Goal: Task Accomplishment & Management: Complete application form

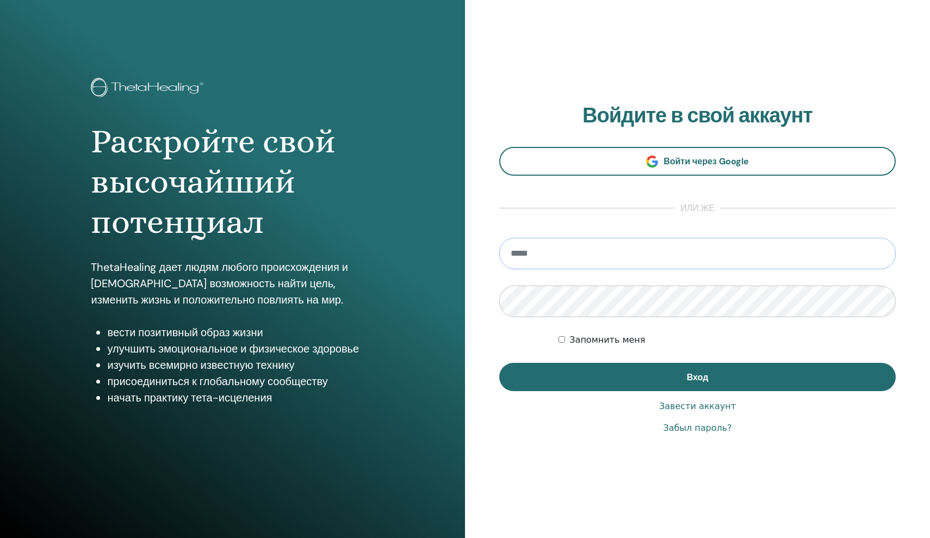
type input "**********"
click at [697, 376] on button "Вход" at bounding box center [697, 377] width 397 height 28
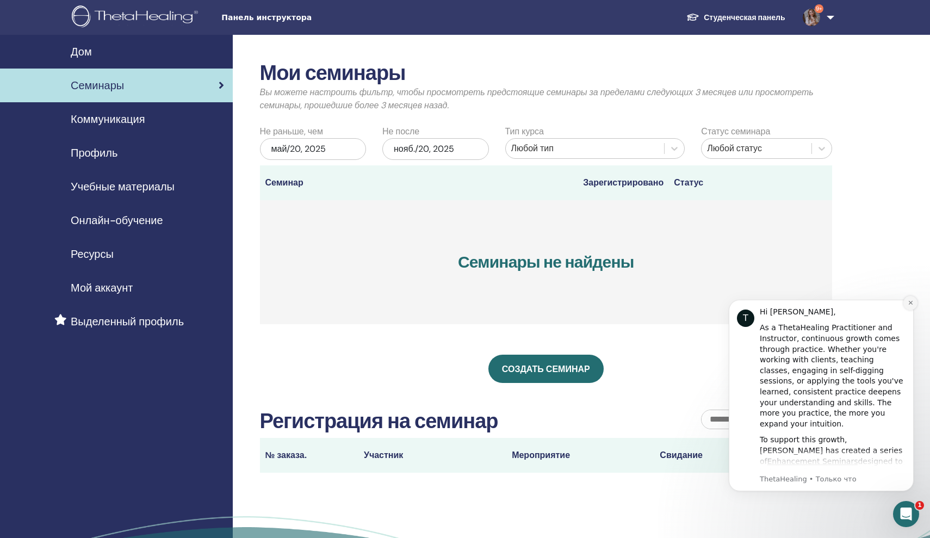
click at [911, 305] on icon "Dismiss notification" at bounding box center [911, 303] width 6 height 6
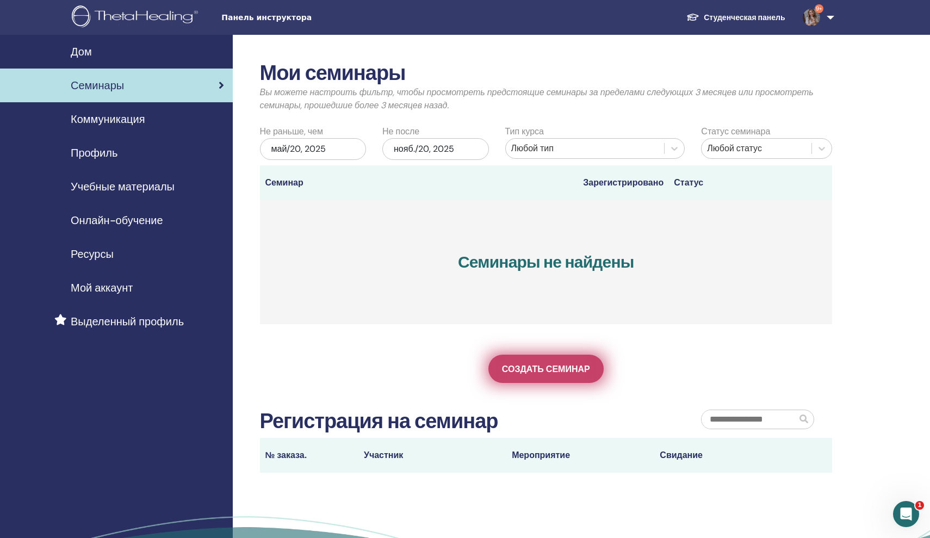
click at [554, 373] on span "Создать семинар" at bounding box center [546, 368] width 88 height 11
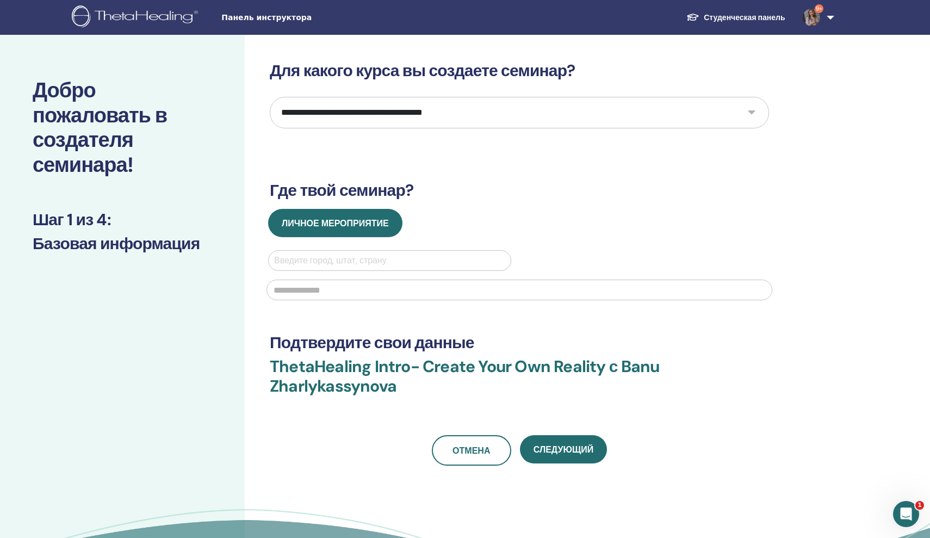
select select "*"
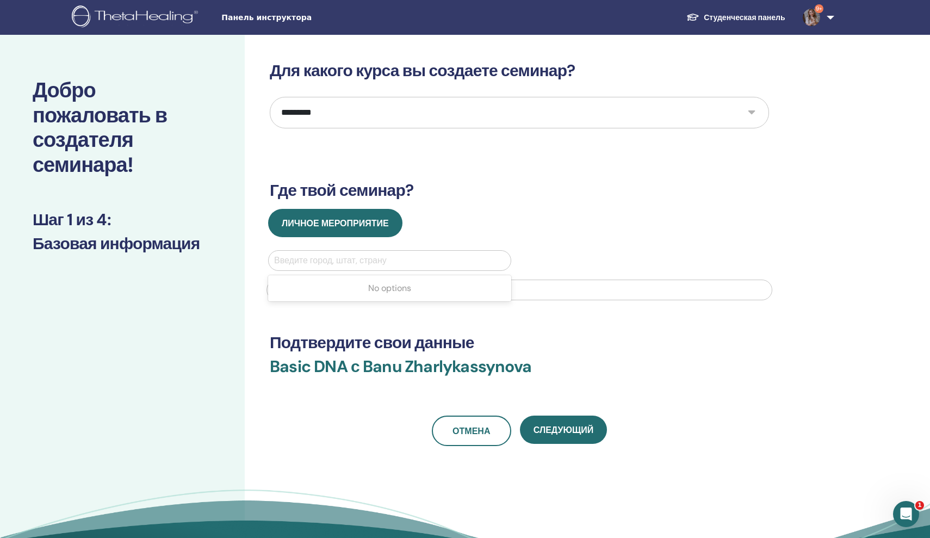
click at [427, 264] on div at bounding box center [389, 260] width 231 height 15
type input "*"
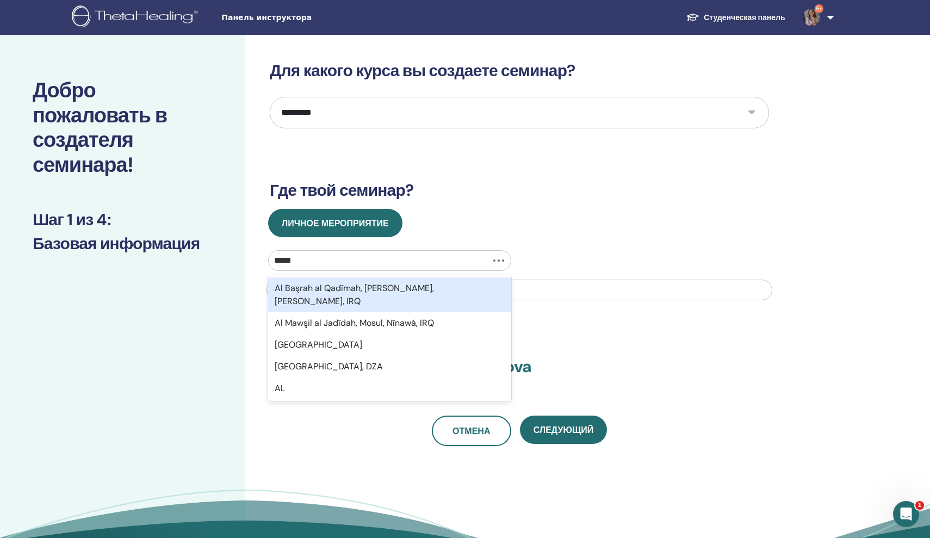
type input "******"
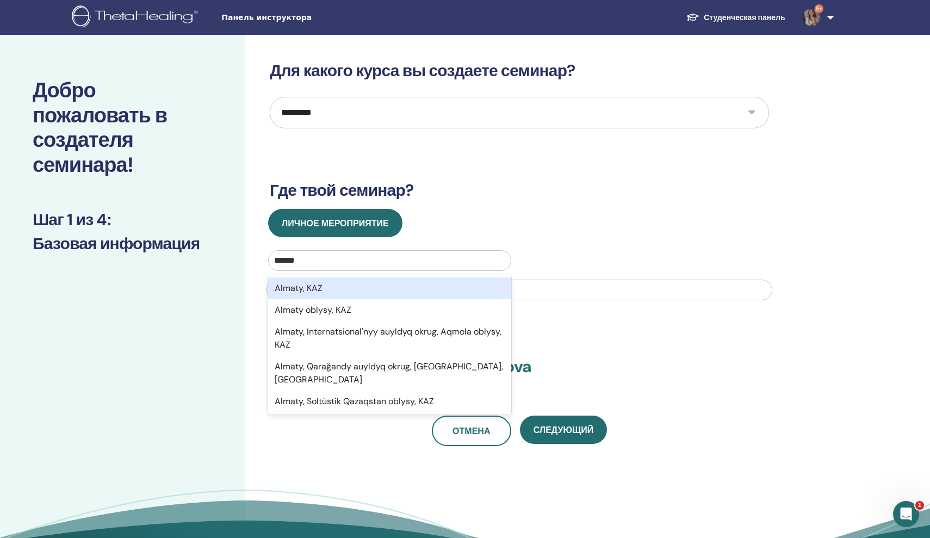
click at [371, 290] on div "Almaty, KAZ" at bounding box center [389, 288] width 243 height 22
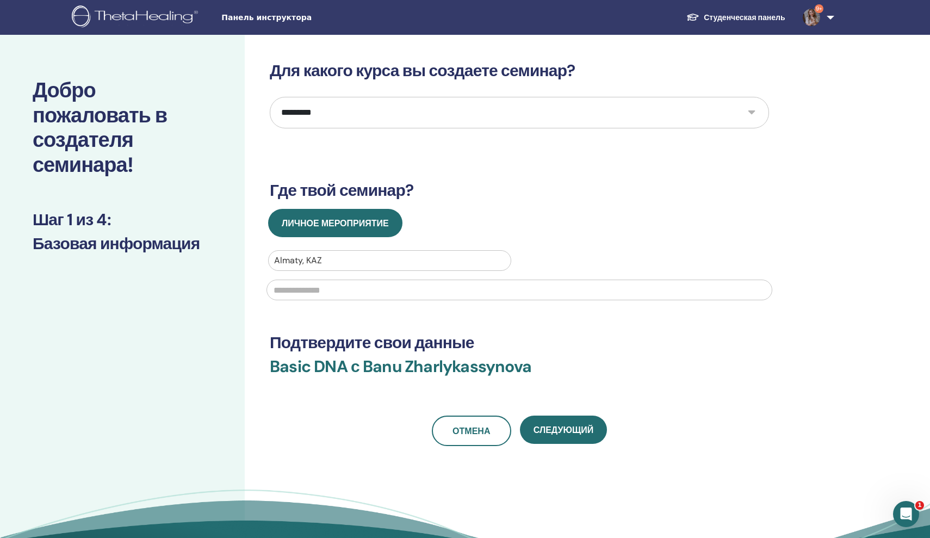
click at [371, 290] on input "text" at bounding box center [520, 290] width 506 height 21
type input "**********"
click at [561, 432] on span "Следующий" at bounding box center [564, 429] width 60 height 11
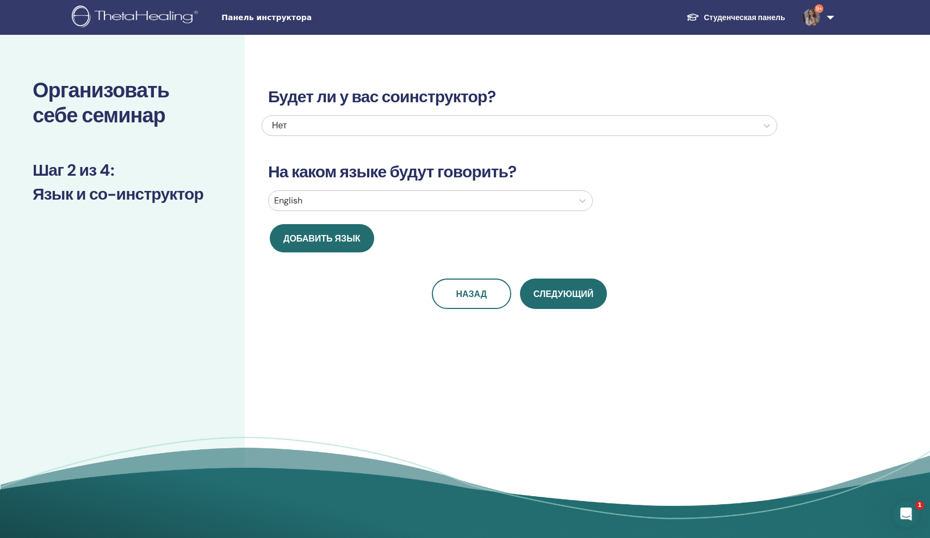
click at [477, 214] on div "English" at bounding box center [520, 202] width 516 height 25
click at [477, 204] on div at bounding box center [420, 200] width 293 height 15
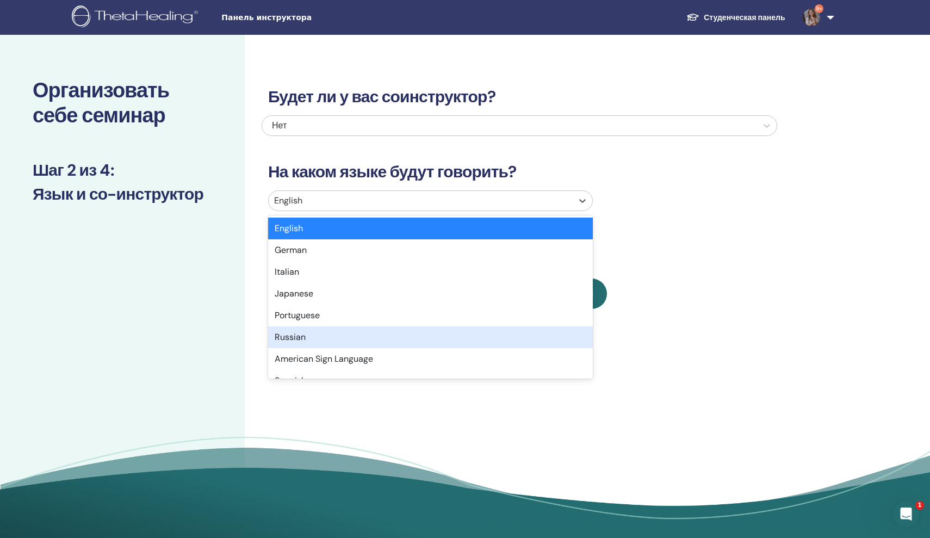
click at [427, 336] on div "Russian" at bounding box center [430, 337] width 325 height 22
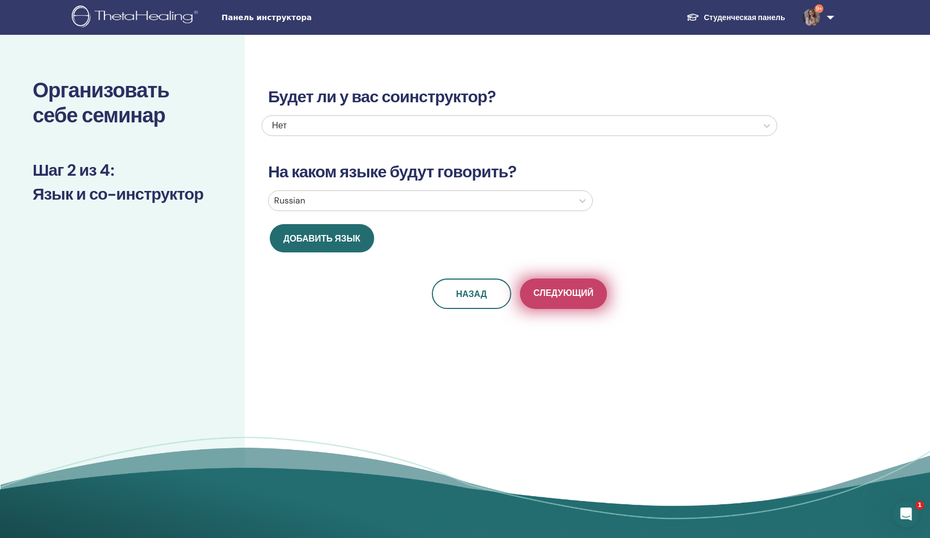
click at [570, 291] on span "Следующий" at bounding box center [564, 294] width 60 height 14
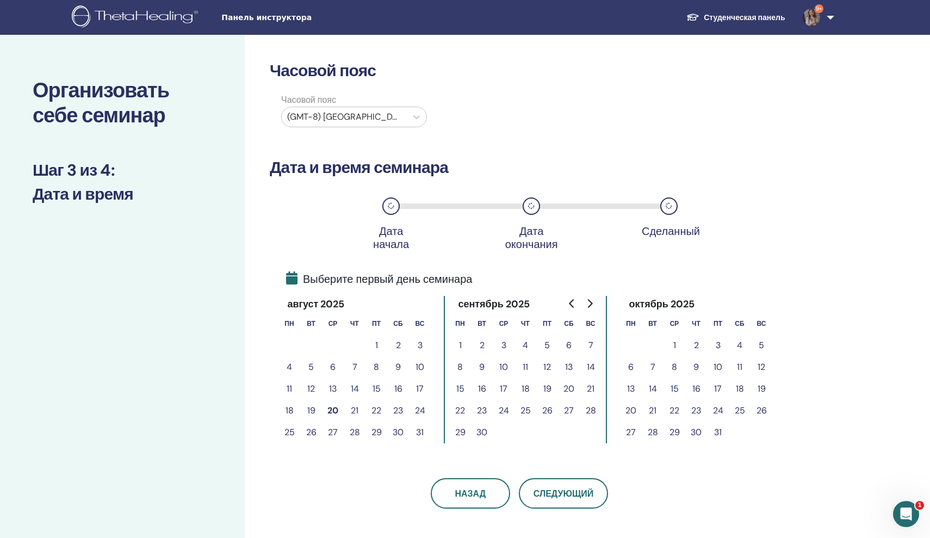
click at [327, 410] on button "20" at bounding box center [333, 411] width 22 height 22
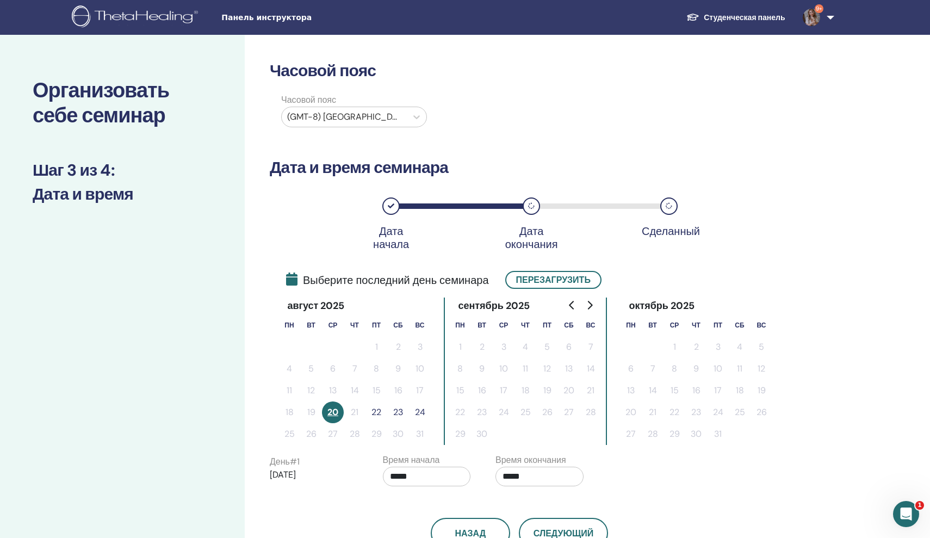
click at [376, 413] on button "22" at bounding box center [377, 413] width 22 height 22
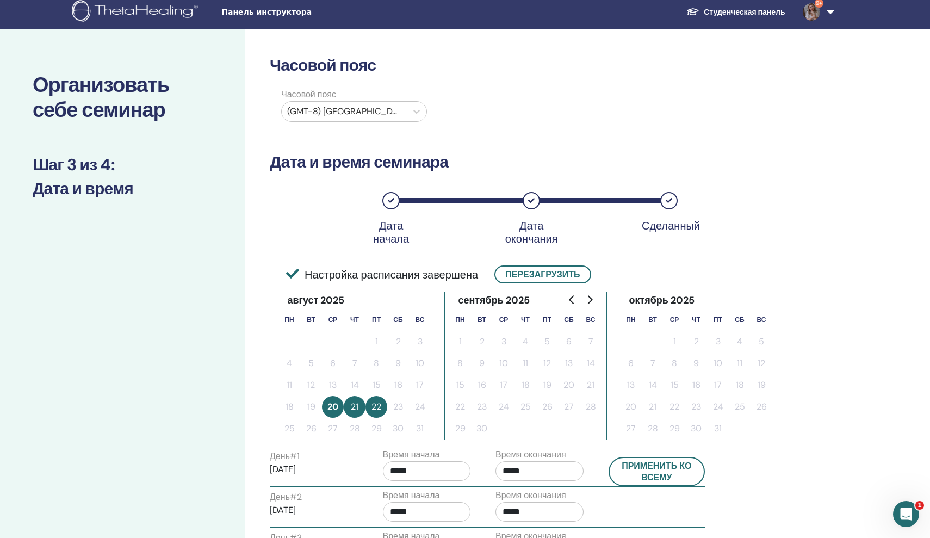
scroll to position [5, 0]
click at [403, 108] on div "(GMT-8) US/Alaska" at bounding box center [344, 112] width 125 height 20
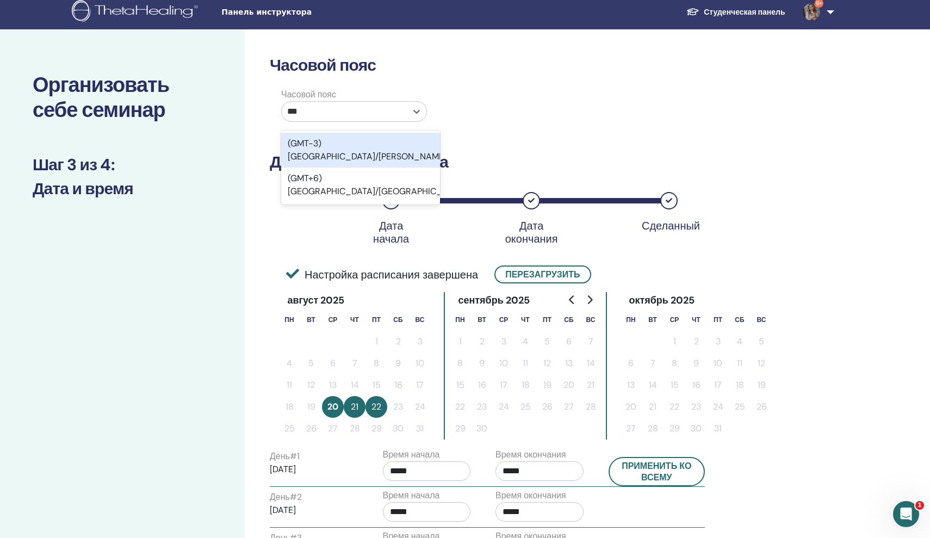
type input "****"
click at [381, 151] on div "(GMT+6) Asia/Almaty" at bounding box center [360, 150] width 159 height 35
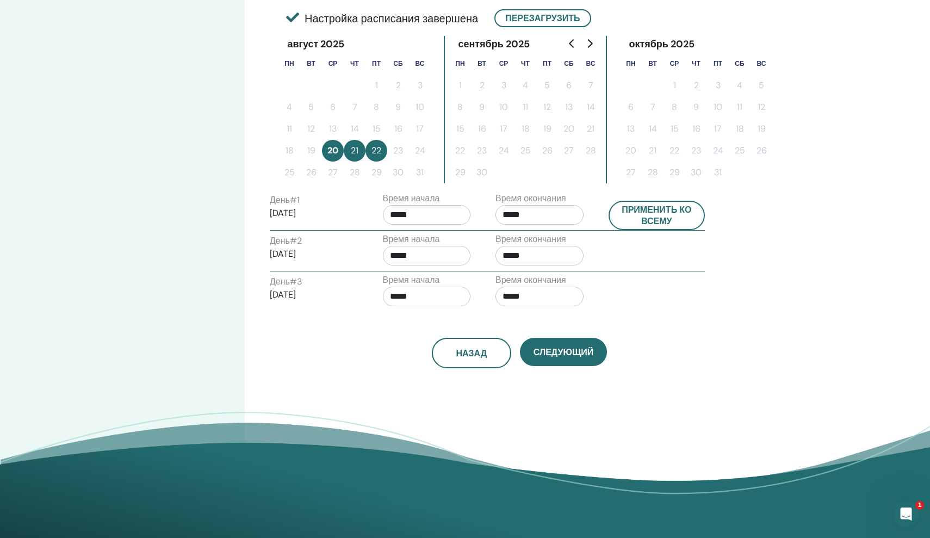
scroll to position [270, 0]
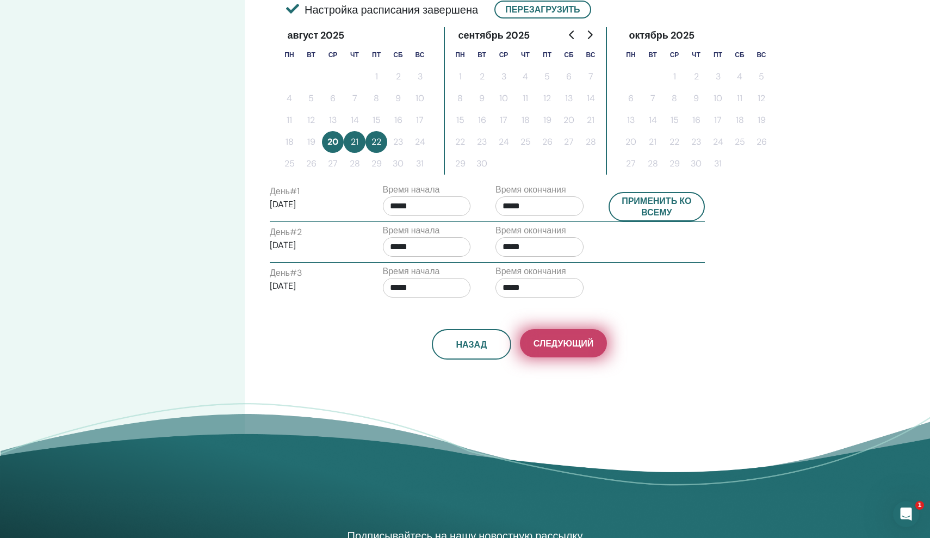
click at [589, 342] on span "Следующий" at bounding box center [564, 343] width 60 height 11
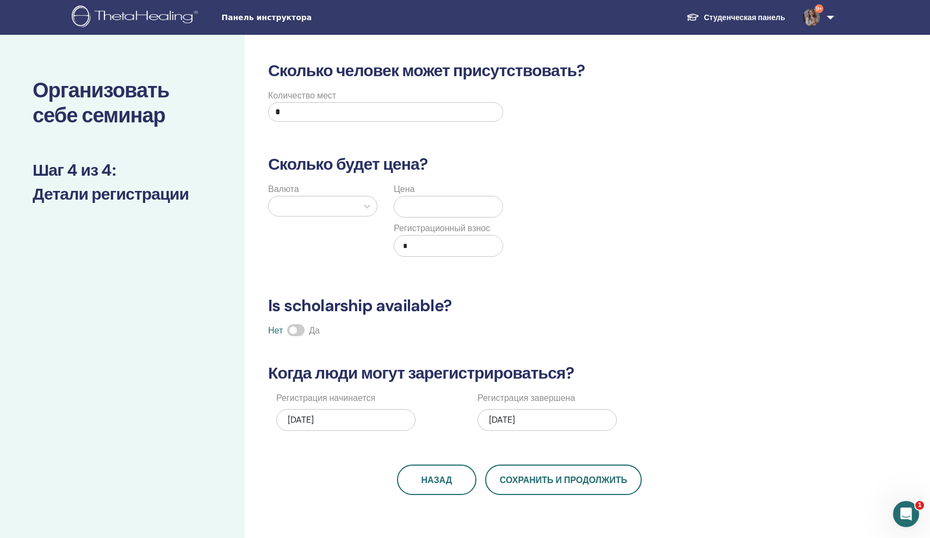
scroll to position [0, 0]
click at [334, 201] on div at bounding box center [313, 206] width 78 height 15
type input "*"
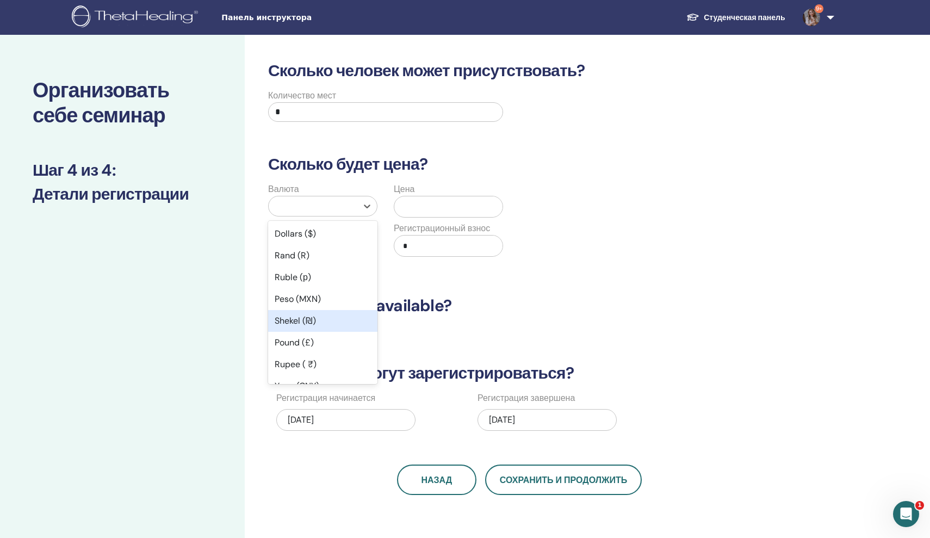
type input "*"
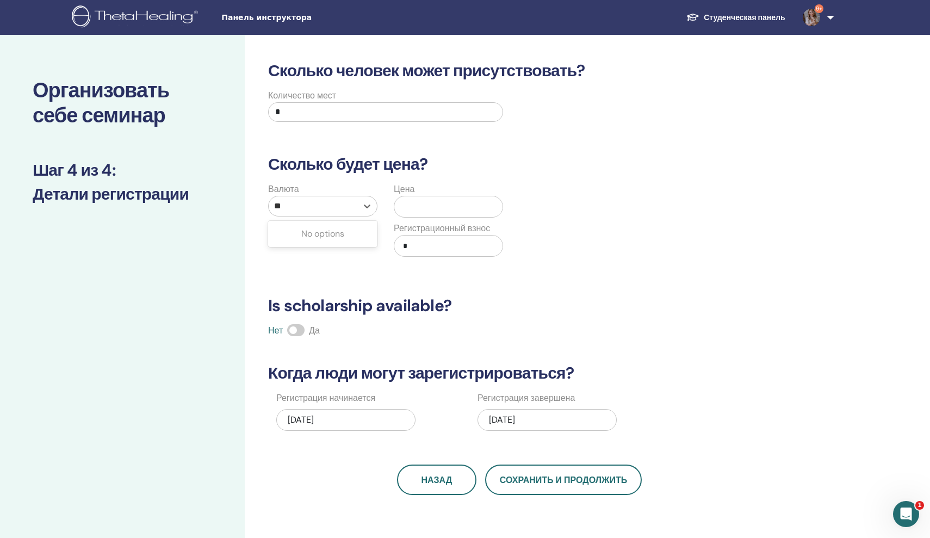
type input "*"
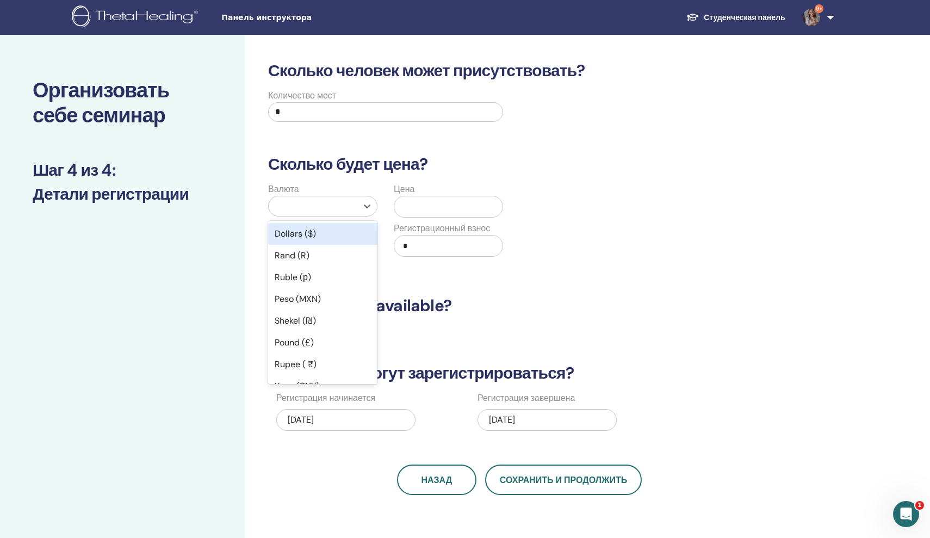
click at [295, 237] on div "Dollars ($)" at bounding box center [322, 234] width 109 height 22
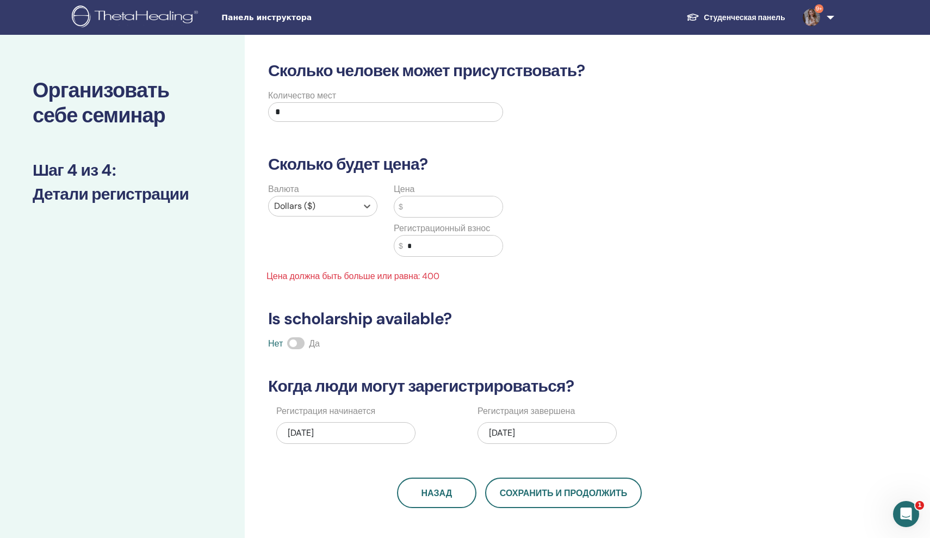
click at [470, 207] on input "text" at bounding box center [453, 206] width 100 height 21
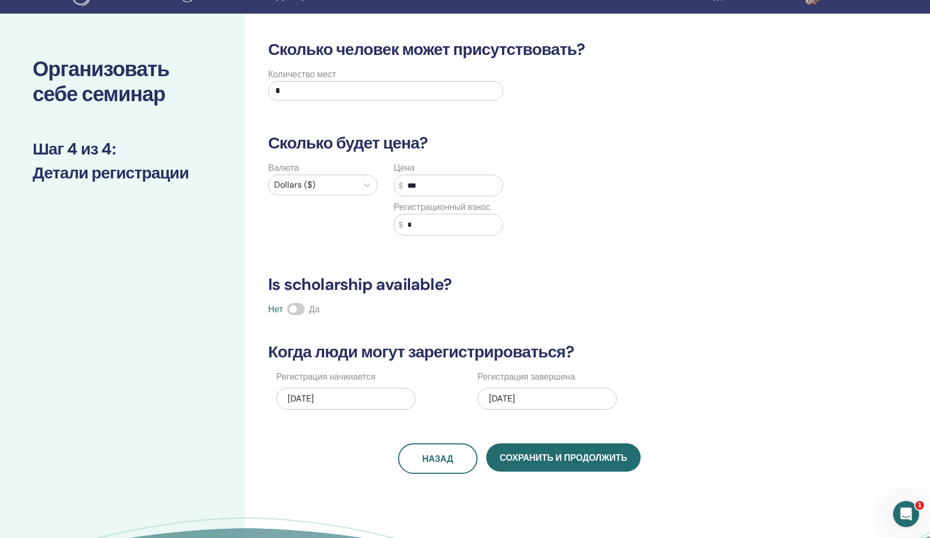
scroll to position [24, 0]
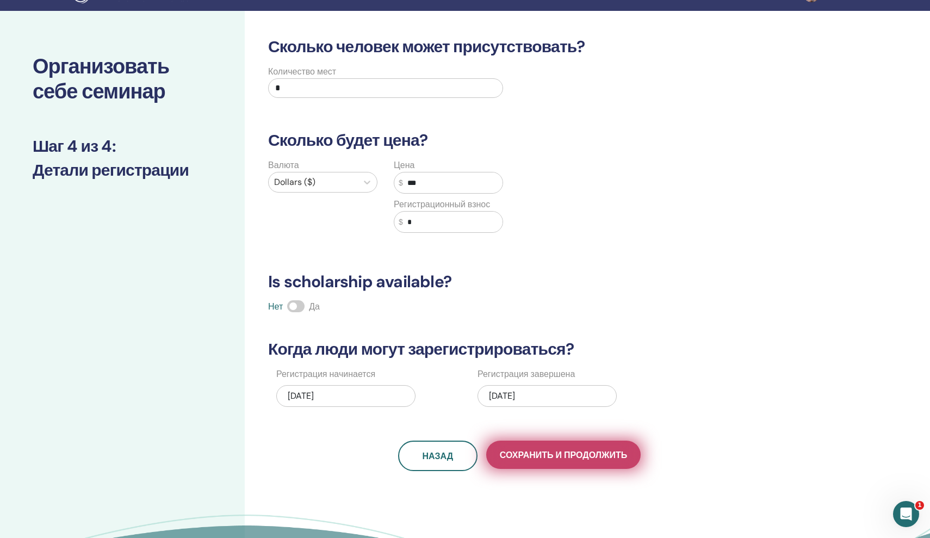
type input "***"
click at [577, 455] on span "Сохранить и продолжить" at bounding box center [563, 454] width 127 height 11
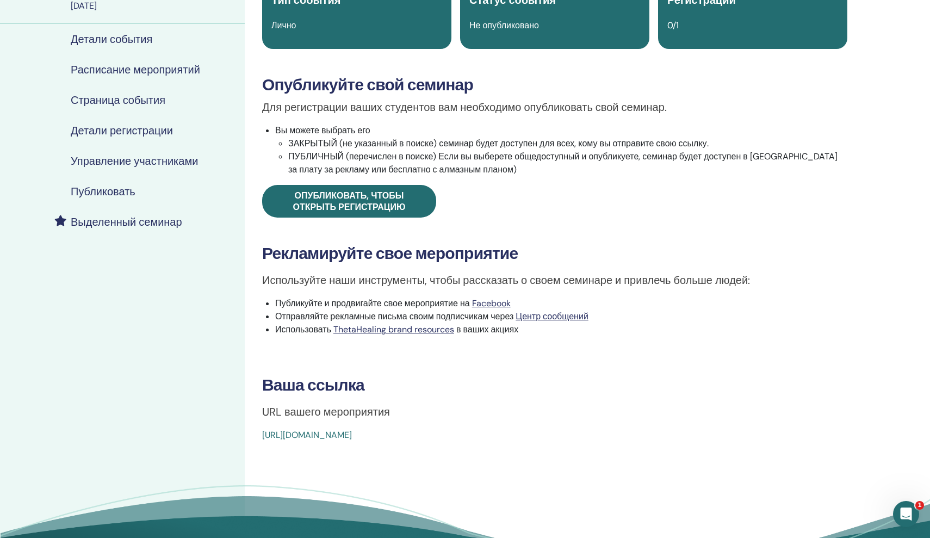
scroll to position [102, 0]
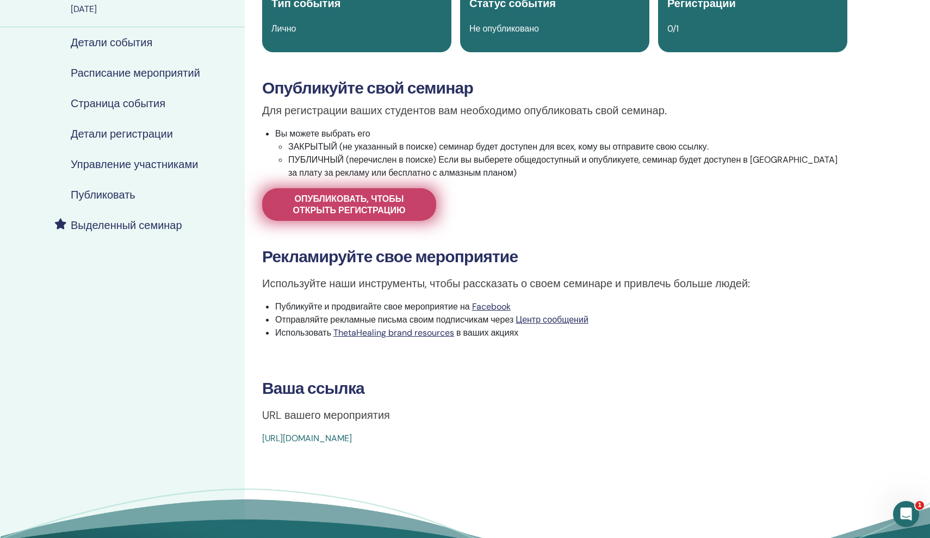
click at [361, 201] on span "Опубликовать, чтобы открыть регистрацию" at bounding box center [349, 204] width 147 height 23
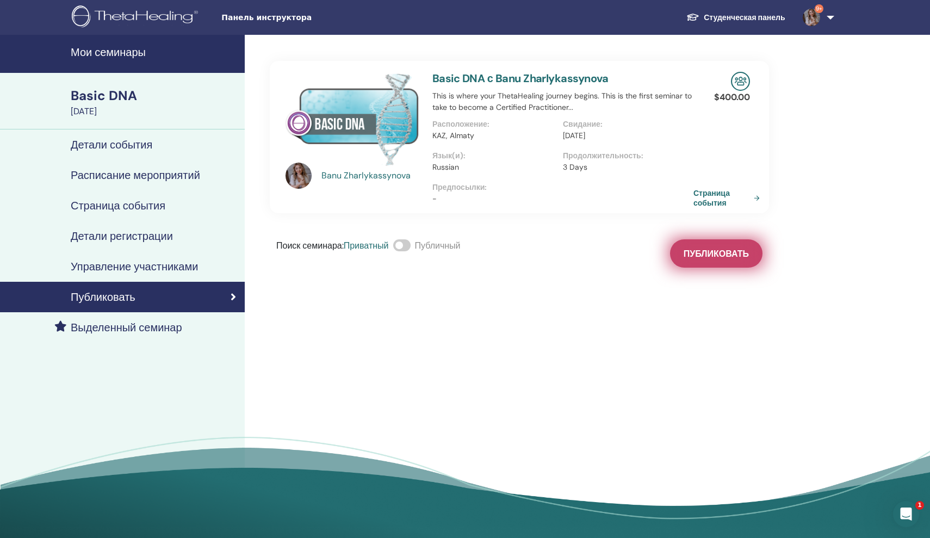
click at [732, 255] on span "Публиковать" at bounding box center [716, 253] width 65 height 11
click at [129, 92] on div "Basic DNA" at bounding box center [155, 96] width 168 height 18
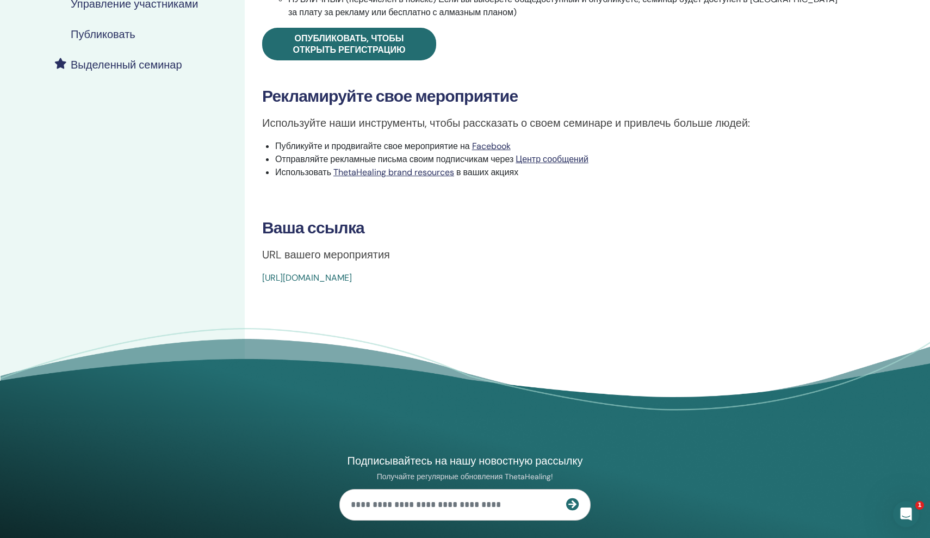
scroll to position [286, 0]
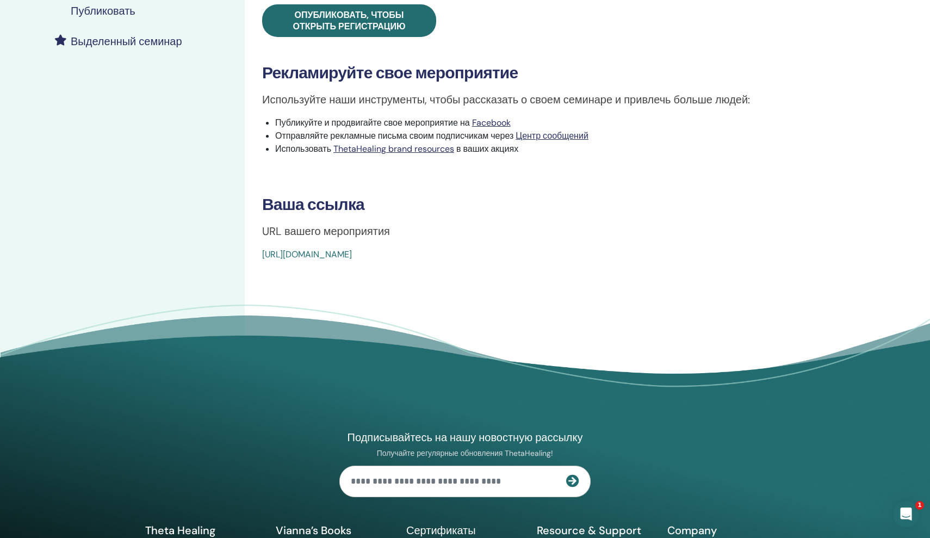
drag, startPoint x: 261, startPoint y: 258, endPoint x: 566, endPoint y: 274, distance: 305.6
click at [566, 274] on div "Basic DNA Тип события Лично Статус события Не опубликовано Регистрации 0/1 Опуб…" at bounding box center [555, 81] width 620 height 665
